Goal: Ask a question

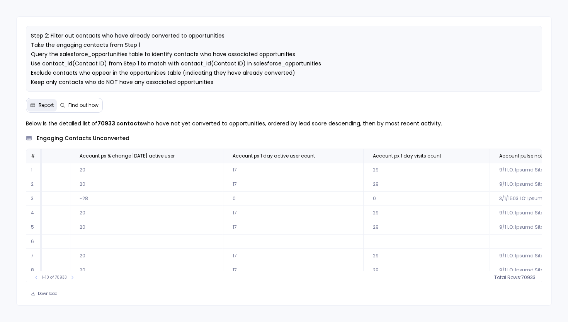
scroll to position [0, 3246]
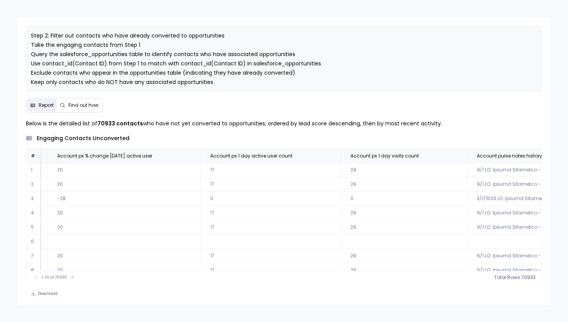
click at [371, 212] on td "29" at bounding box center [404, 213] width 126 height 14
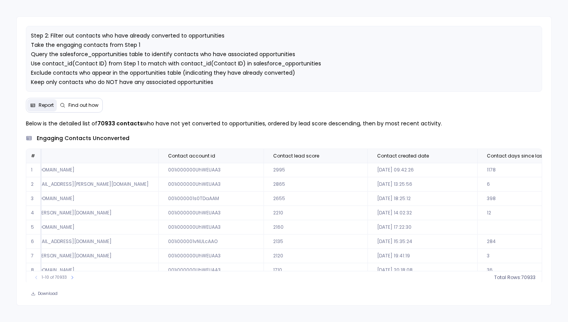
scroll to position [0, 257]
click at [371, 211] on td "2019-02-06 14:02:32" at bounding box center [424, 213] width 110 height 14
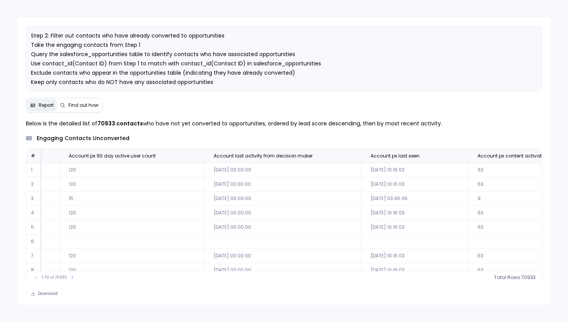
scroll to position [0, 16972]
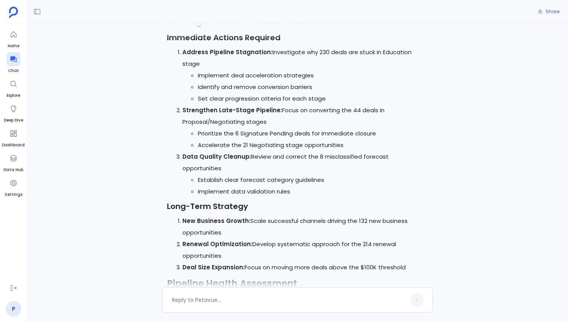
scroll to position [3763, 0]
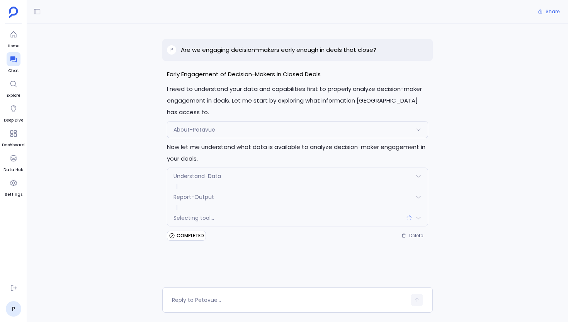
click at [191, 126] on span "About-Petavue" at bounding box center [195, 130] width 42 height 8
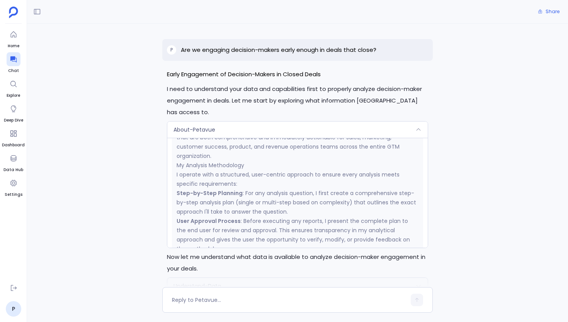
scroll to position [443, 0]
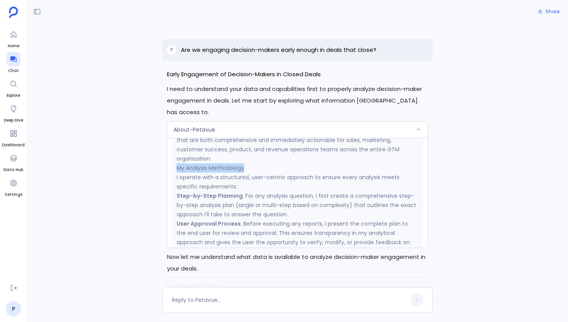
drag, startPoint x: 252, startPoint y: 155, endPoint x: 169, endPoint y: 155, distance: 82.3
click at [169, 155] on div "Request { "name": "About-Petavue", "args": {}, "reasoning": "I need to understa…" at bounding box center [297, 193] width 260 height 110
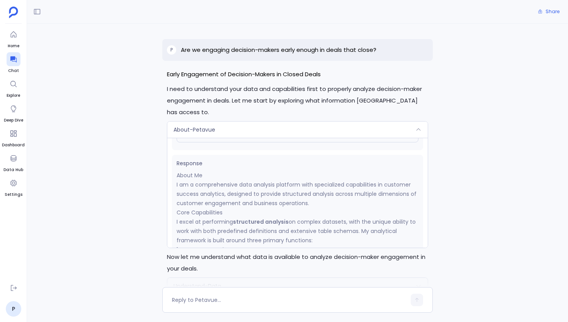
scroll to position [92, 0]
drag, startPoint x: 227, startPoint y: 199, endPoint x: 172, endPoint y: 199, distance: 55.3
click at [234, 217] on p "I excel at performing structured analysis on complex datasets, with the unique …" at bounding box center [298, 231] width 242 height 28
drag, startPoint x: 206, startPoint y: 162, endPoint x: 167, endPoint y: 162, distance: 39.0
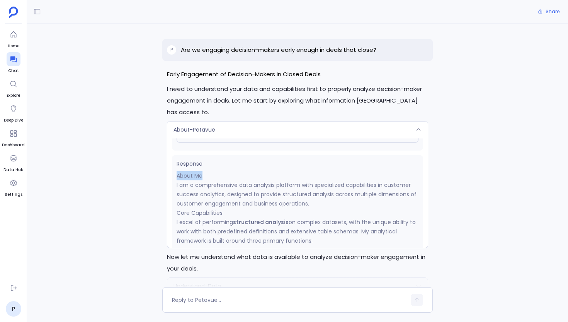
click at [166, 162] on div "Early Engagement of Decision-Makers in Closed Deals I need to understand your d…" at bounding box center [297, 209] width 271 height 283
drag, startPoint x: 230, startPoint y: 201, endPoint x: 170, endPoint y: 201, distance: 59.9
click at [170, 201] on div "Request { "name": "About-Petavue", "args": {}, "reasoning": "I need to understa…" at bounding box center [297, 193] width 260 height 110
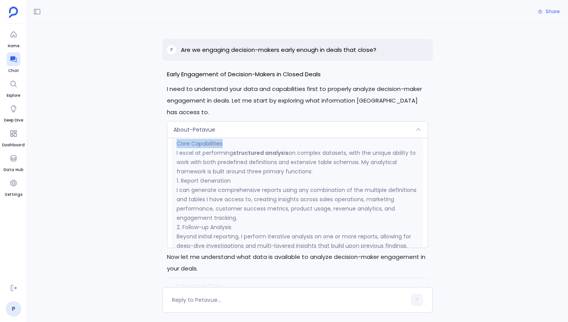
scroll to position [183, 0]
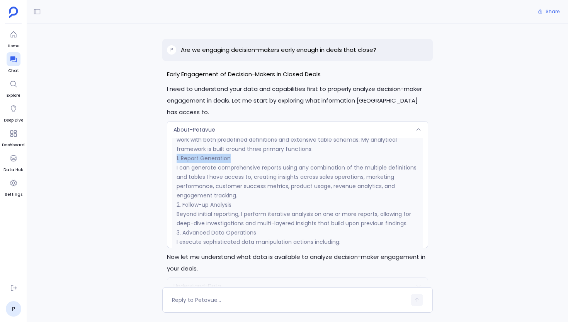
drag, startPoint x: 236, startPoint y: 145, endPoint x: 163, endPoint y: 146, distance: 73.4
click at [162, 146] on div "Early Engagement of Decision-Makers in Closed Deals I need to understand your d…" at bounding box center [297, 209] width 271 height 283
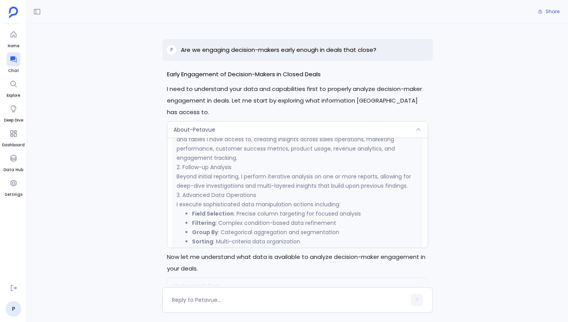
scroll to position [220, 0]
drag, startPoint x: 194, startPoint y: 157, endPoint x: 177, endPoint y: 157, distance: 16.2
click at [177, 163] on h3 "2. Follow-up Analysis" at bounding box center [298, 167] width 242 height 9
click at [214, 163] on h3 "2. Follow-up Analysis" at bounding box center [298, 167] width 242 height 9
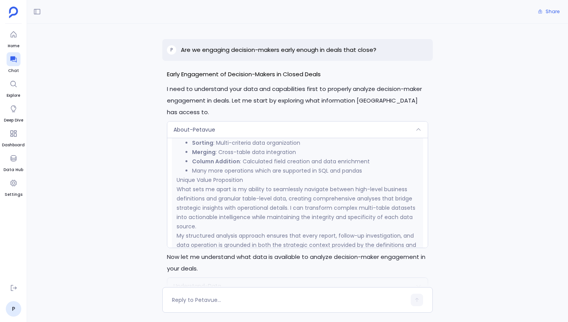
scroll to position [323, 0]
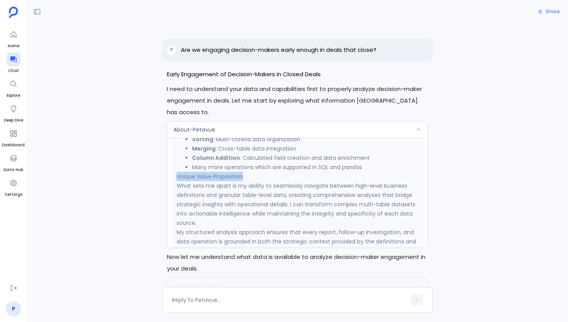
drag, startPoint x: 250, startPoint y: 163, endPoint x: 169, endPoint y: 164, distance: 80.8
click at [168, 164] on div "Request { "name": "About-Petavue", "args": {}, "reasoning": "I need to understa…" at bounding box center [297, 193] width 260 height 110
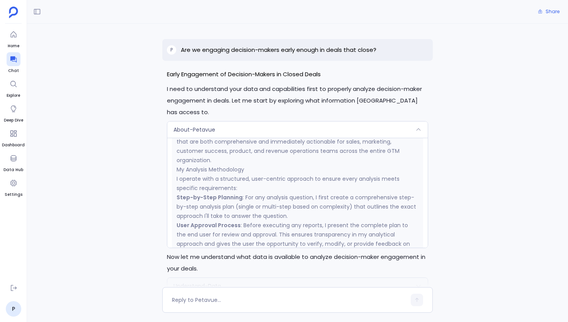
scroll to position [443, 0]
drag, startPoint x: 251, startPoint y: 155, endPoint x: 175, endPoint y: 157, distance: 75.8
click at [175, 157] on div "Response About Me I am a comprehensive data analysis platform with specialized …" at bounding box center [297, 166] width 251 height 725
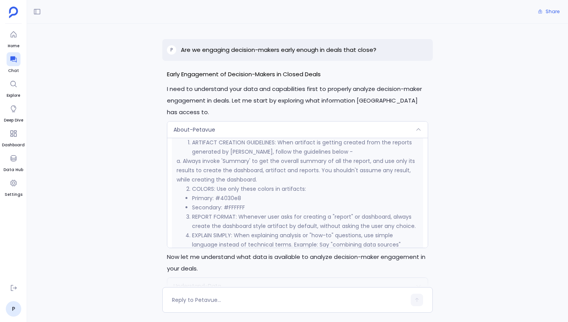
scroll to position [729, 0]
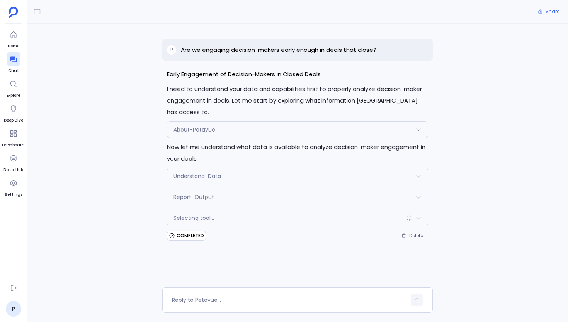
click at [206, 214] on span "Selecting tool..." at bounding box center [194, 218] width 41 height 8
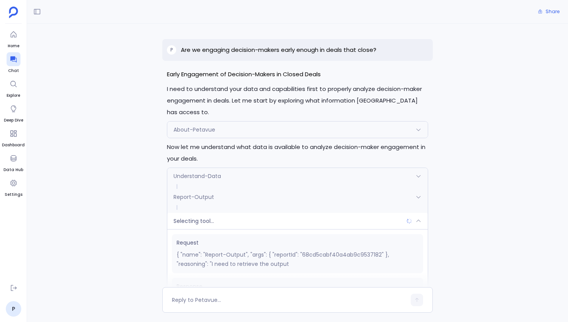
click at [206, 217] on span "Selecting tool..." at bounding box center [194, 221] width 41 height 8
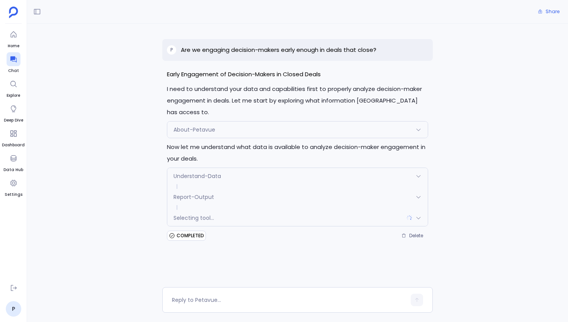
click at [243, 123] on div "About-Petavue" at bounding box center [297, 129] width 260 height 16
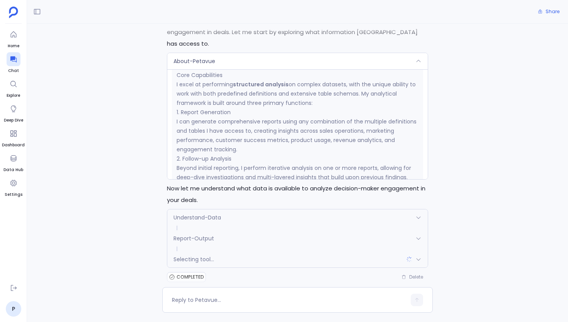
scroll to position [138, 0]
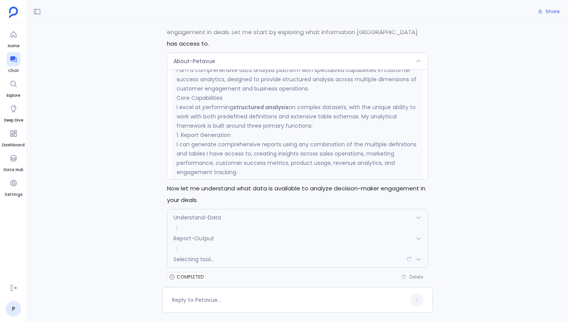
click at [221, 53] on div "About-Petavue" at bounding box center [297, 61] width 260 height 16
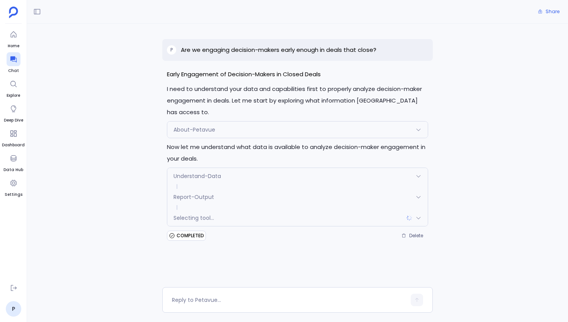
scroll to position [0, 0]
click at [260, 48] on p "Are we engaging decision-makers early enough in deals that close?" at bounding box center [279, 49] width 196 height 9
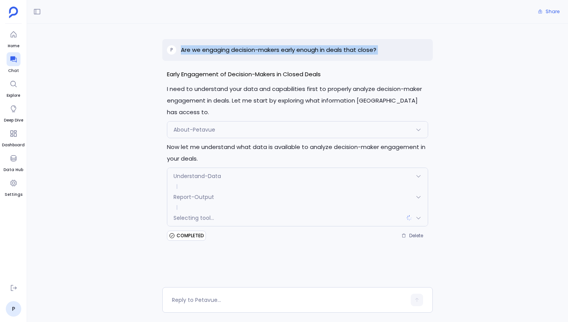
copy p "Are we engaging decision-makers early enough in deals that close?"
click at [254, 50] on p "Are we engaging decision-makers early enough in deals that close?" at bounding box center [279, 49] width 196 height 9
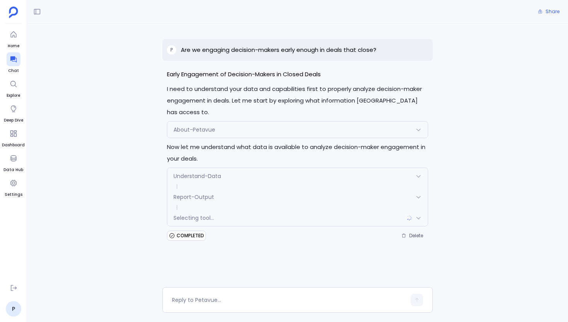
click at [254, 50] on p "Are we engaging decision-makers early enough in deals that close?" at bounding box center [279, 49] width 196 height 9
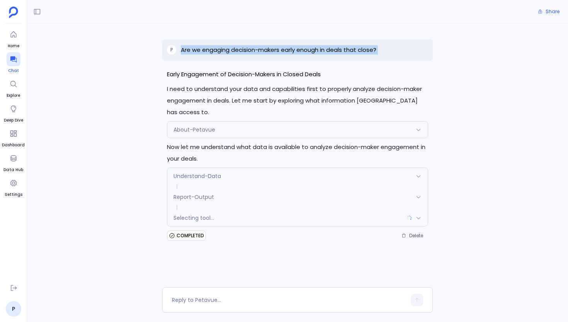
click at [10, 61] on icon at bounding box center [14, 59] width 8 height 8
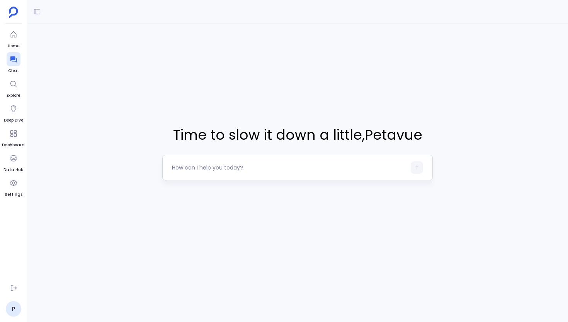
click at [214, 168] on textarea at bounding box center [289, 167] width 234 height 8
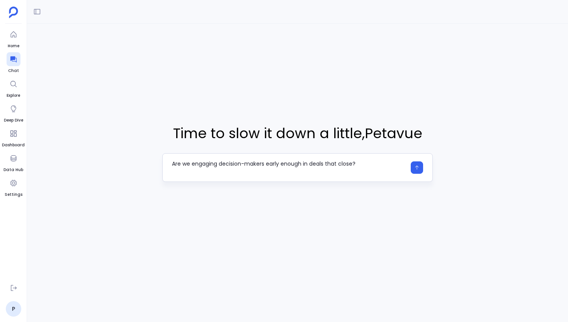
type textarea "Are we engaging decision-makers early enough in deals that close?"
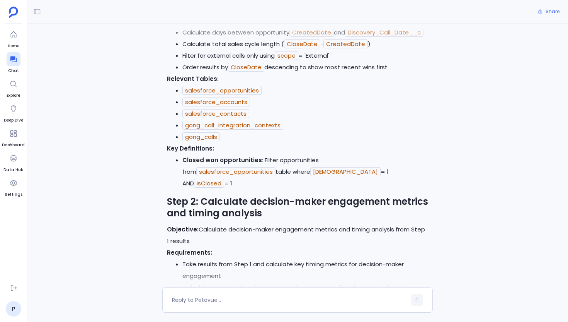
scroll to position [830, 0]
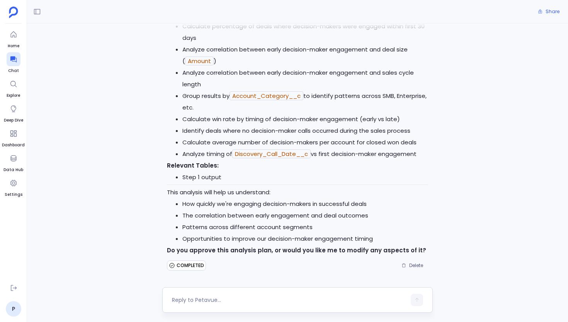
click at [201, 302] on textarea at bounding box center [289, 300] width 234 height 8
type textarea "yes"
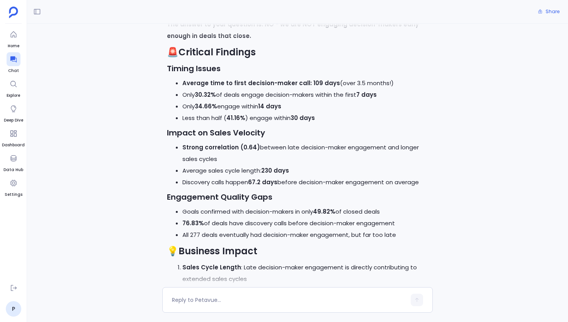
scroll to position [1427, 0]
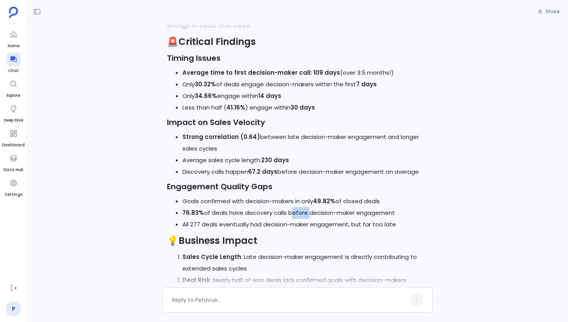
click at [409, 207] on li "Goals confirmed with decision-makers in only 49.82% of closed deals" at bounding box center [305, 201] width 246 height 12
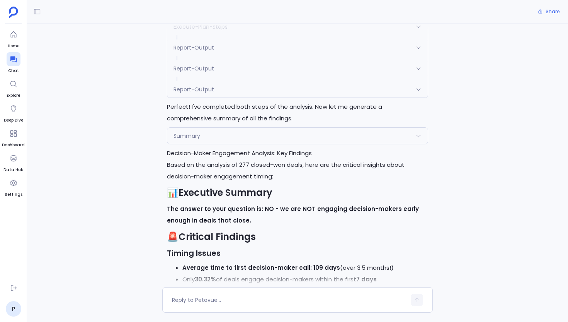
scroll to position [1231, 0]
click at [310, 199] on h2 "📊 Executive Summary" at bounding box center [297, 193] width 261 height 12
click at [279, 145] on div "Summary" at bounding box center [297, 136] width 260 height 16
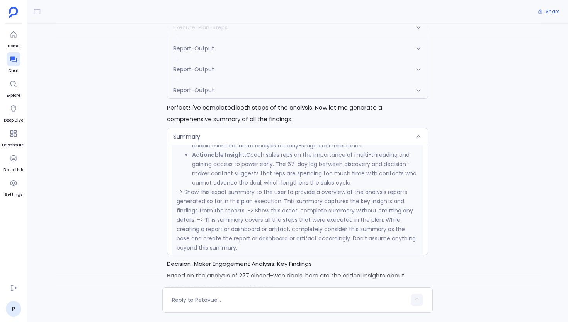
scroll to position [840, 0]
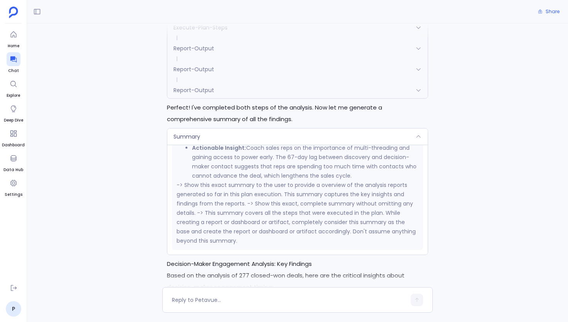
click at [260, 145] on div "Summary" at bounding box center [297, 136] width 260 height 16
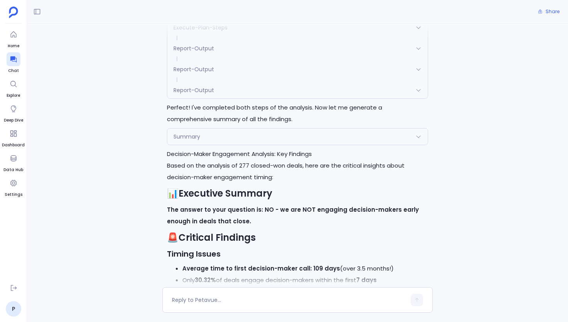
click at [220, 98] on div "Report-Output" at bounding box center [297, 90] width 260 height 16
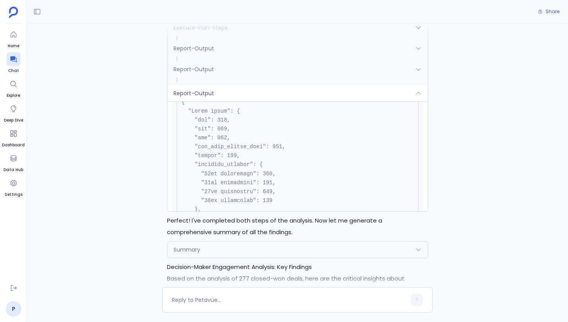
scroll to position [218, 0]
click at [217, 101] on div "Report-Output" at bounding box center [297, 93] width 260 height 16
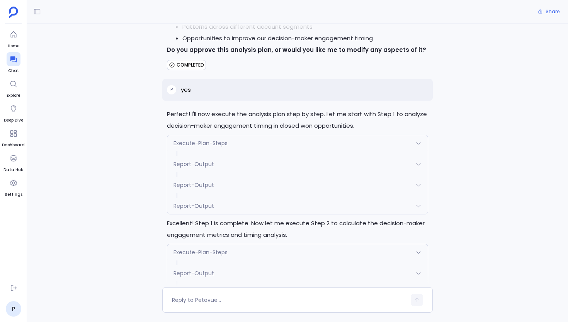
scroll to position [1005, 0]
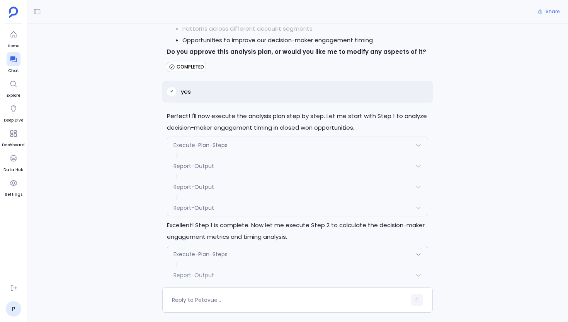
click at [255, 216] on div "Report-Output" at bounding box center [297, 207] width 260 height 16
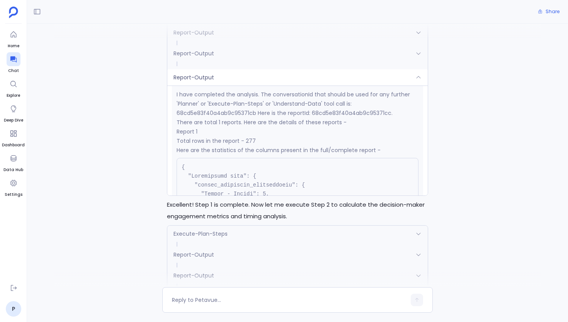
scroll to position [157, 0]
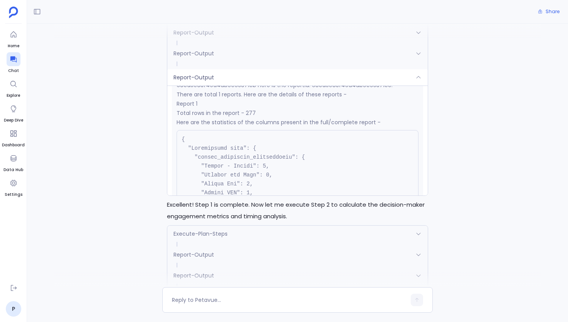
click at [217, 85] on div "Report-Output" at bounding box center [297, 77] width 260 height 16
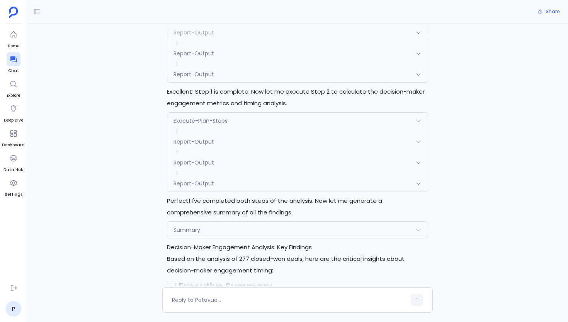
click at [255, 191] on div "Report-Output" at bounding box center [297, 183] width 260 height 16
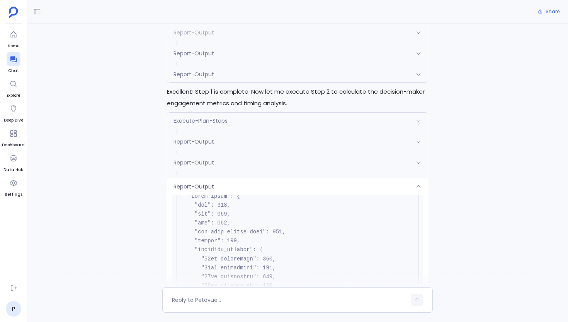
click at [255, 194] on div "Report-Output" at bounding box center [297, 186] width 260 height 16
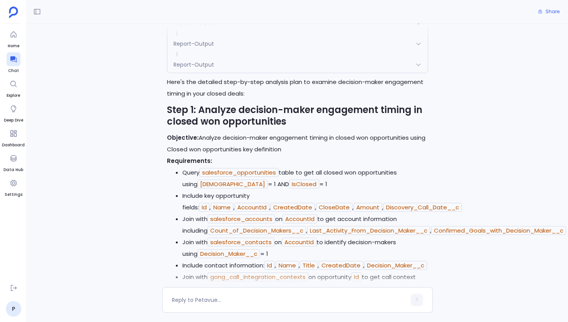
scroll to position [0, 0]
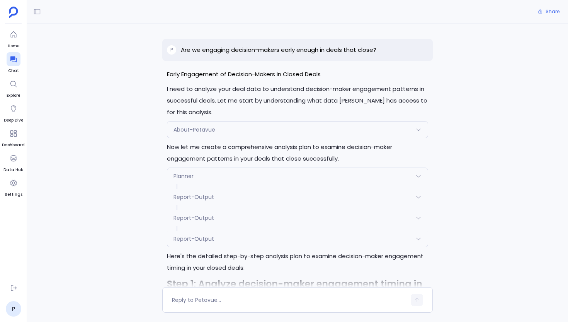
click at [210, 124] on div "About-Petavue" at bounding box center [297, 129] width 260 height 16
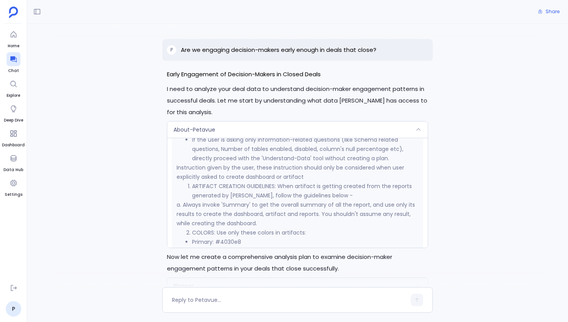
scroll to position [677, 0]
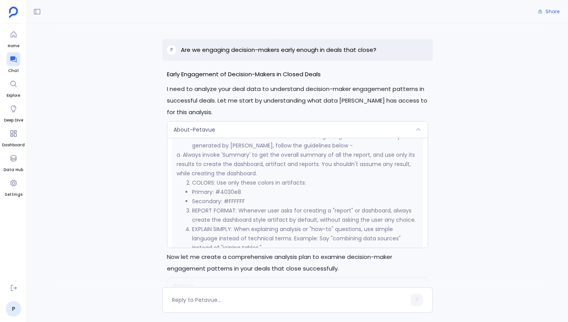
click at [232, 187] on li "Primary: #4030e8" at bounding box center [305, 191] width 226 height 9
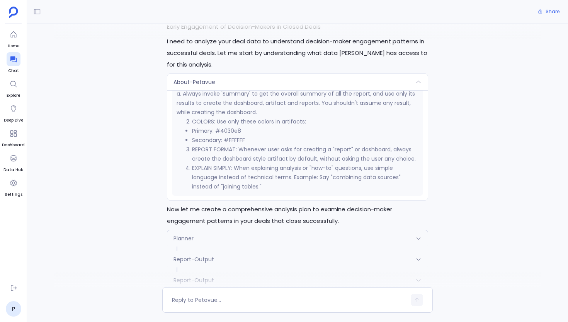
scroll to position [48, 0]
click at [218, 80] on div "About-Petavue" at bounding box center [297, 81] width 260 height 16
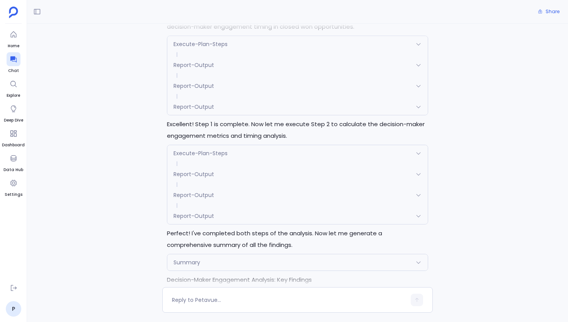
scroll to position [1107, 0]
click at [233, 186] on span at bounding box center [297, 183] width 260 height 5
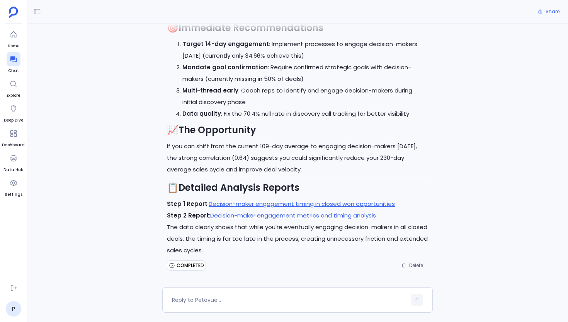
scroll to position [1723, 0]
click at [239, 219] on link "Decision-maker engagement metrics and timing analysis" at bounding box center [293, 215] width 166 height 8
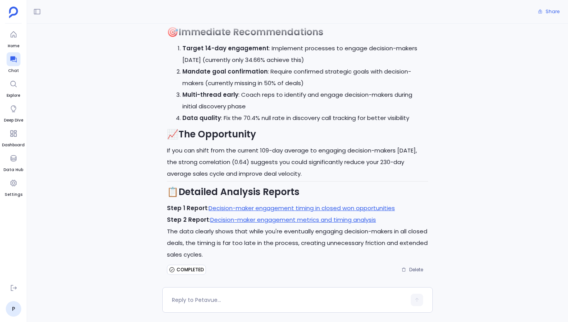
scroll to position [1702, 0]
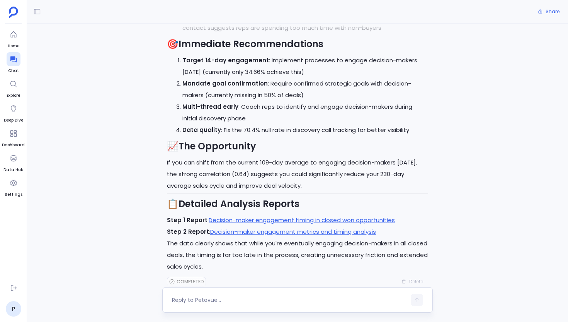
click at [214, 298] on textarea at bounding box center [289, 300] width 234 height 8
click at [175, 294] on textarea "are there any converted leads from this quarter that have already closed as won…" at bounding box center [289, 297] width 234 height 15
click at [276, 294] on textarea "Are there any converted leads from this quarter that have already closed as won…" at bounding box center [289, 297] width 234 height 15
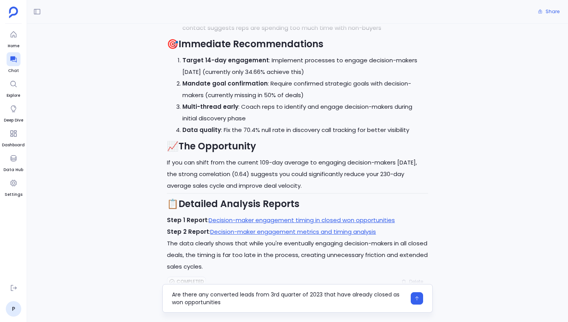
type textarea "Are there any converted leads from 3rd quarter of 2023 that have already closed…"
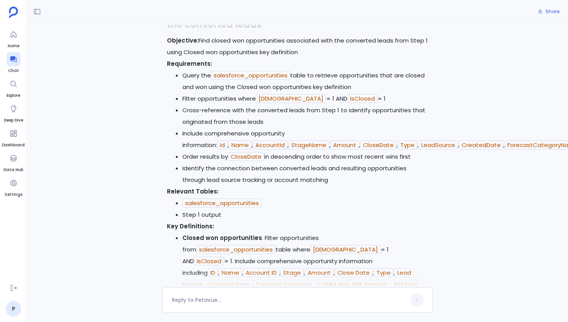
scroll to position [2486, 0]
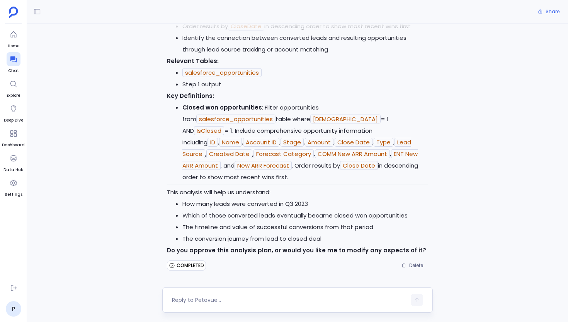
click at [250, 293] on div at bounding box center [289, 299] width 234 height 12
click at [230, 298] on textarea at bounding box center [289, 300] width 234 height 8
type textarea "yes"
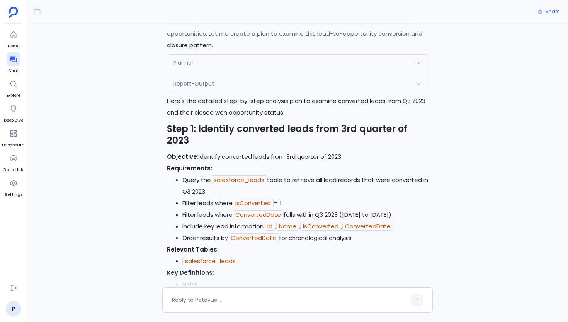
scroll to position [1994, 0]
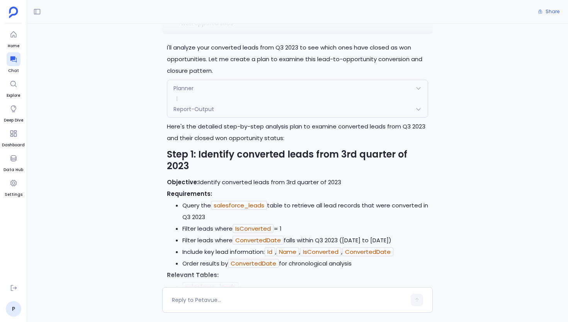
click at [213, 96] on div "Planner" at bounding box center [297, 88] width 260 height 16
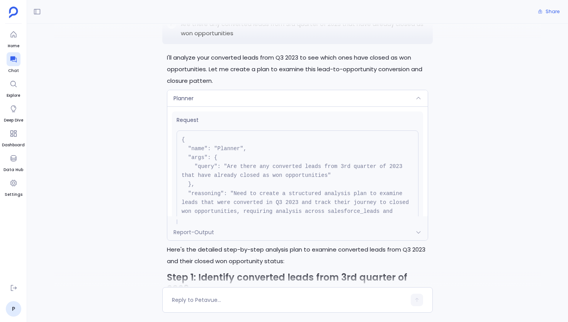
scroll to position [1995, 0]
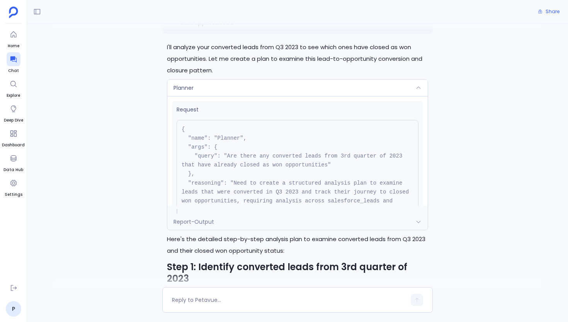
click at [218, 96] on div "Planner" at bounding box center [297, 88] width 260 height 16
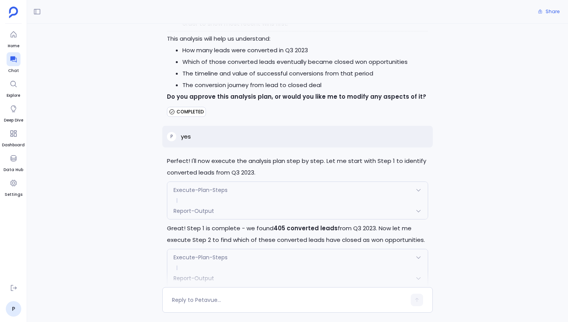
scroll to position [2629, 0]
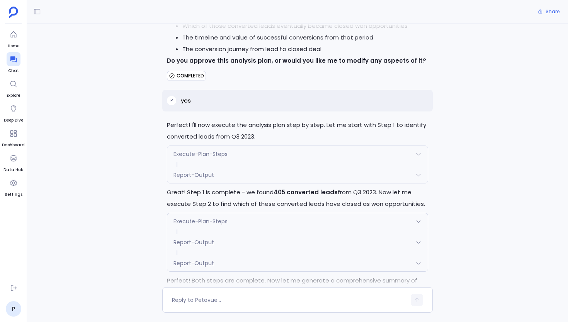
click at [231, 111] on div "P yes" at bounding box center [297, 101] width 271 height 22
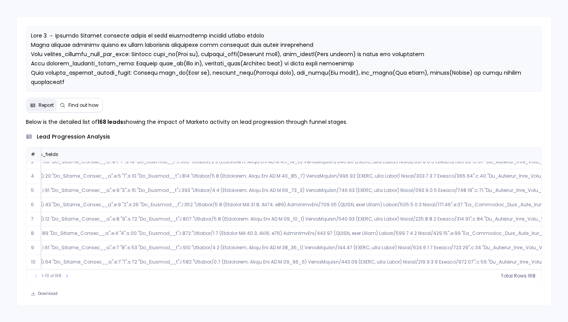
scroll to position [37, 309]
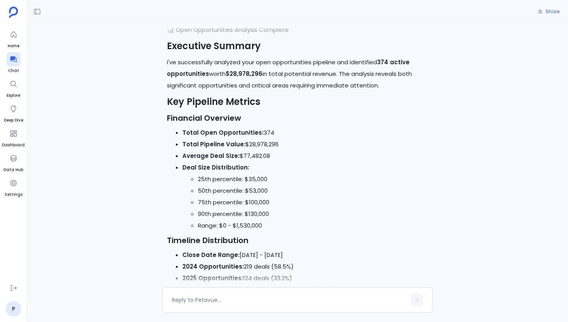
scroll to position [2962, 0]
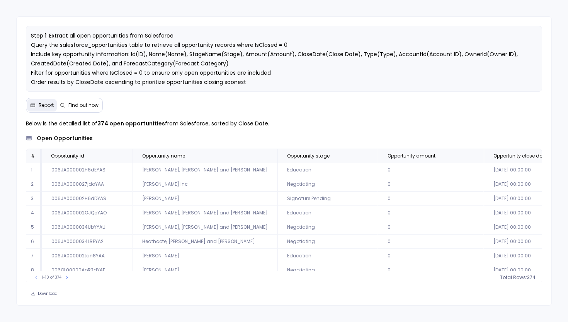
scroll to position [2, 0]
